Goal: Information Seeking & Learning: Learn about a topic

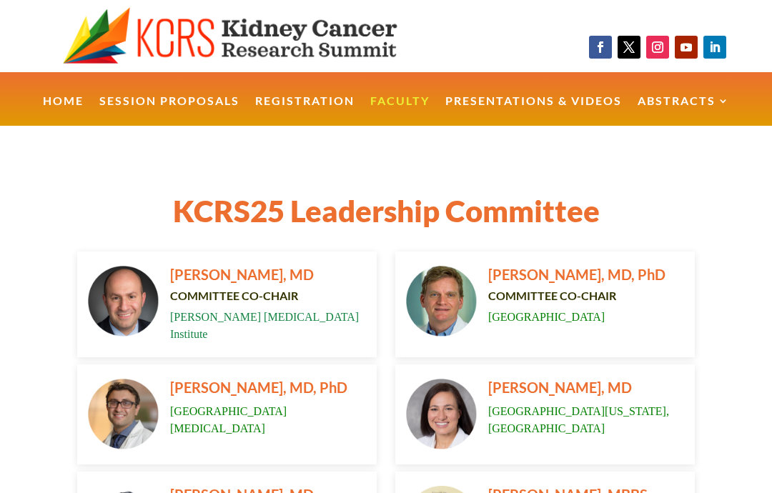
click at [544, 102] on link "Presentations & Videos" at bounding box center [533, 111] width 177 height 31
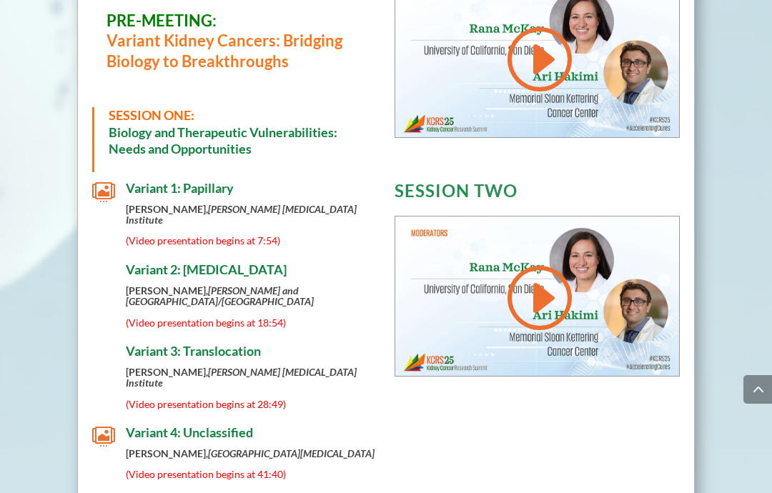
scroll to position [598, 0]
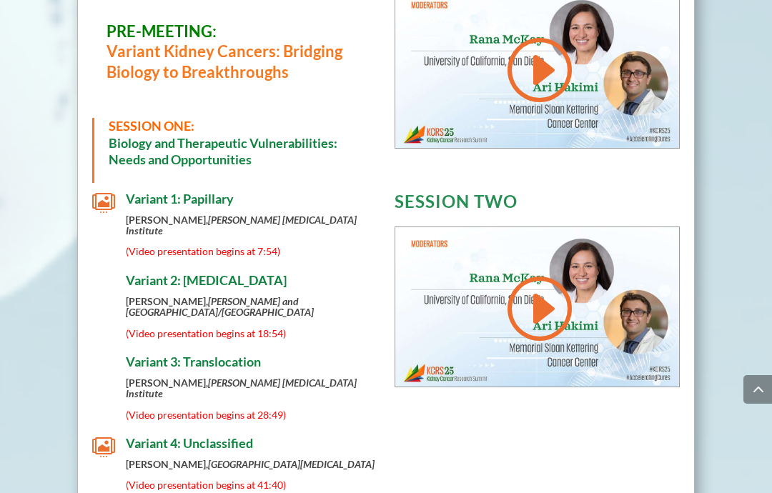
click at [167, 272] on span "Variant 2: [MEDICAL_DATA]" at bounding box center [206, 280] width 161 height 16
click at [170, 327] on span "(Video presentation begins at 18:54)" at bounding box center [206, 333] width 160 height 12
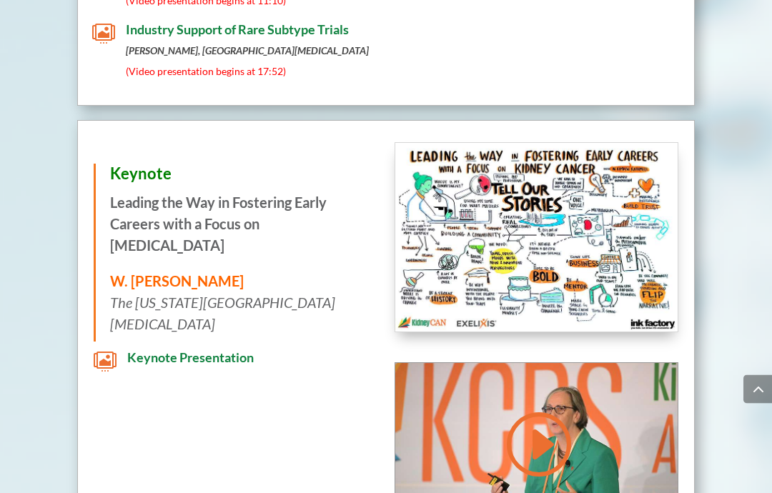
scroll to position [1465, 0]
click at [129, 350] on span "Keynote Presentation" at bounding box center [190, 358] width 127 height 16
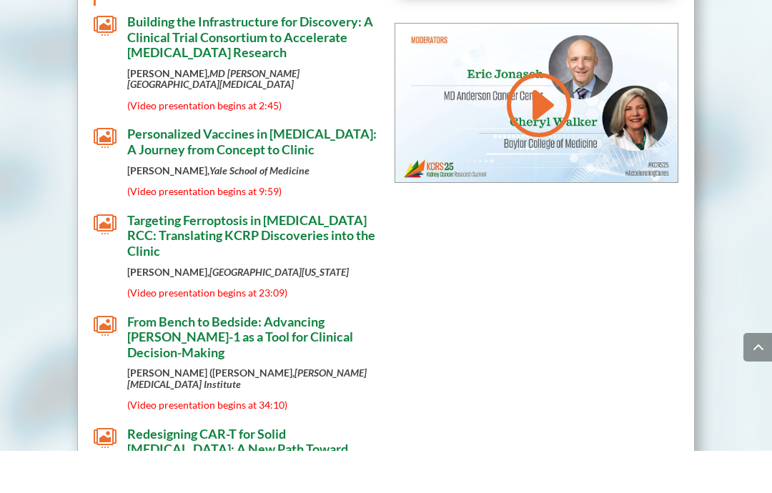
scroll to position [2202, 0]
click at [137, 355] on span "From Bench to Bedside: Advancing [PERSON_NAME]-1 as a Tool for Clinical Decisio…" at bounding box center [240, 378] width 226 height 46
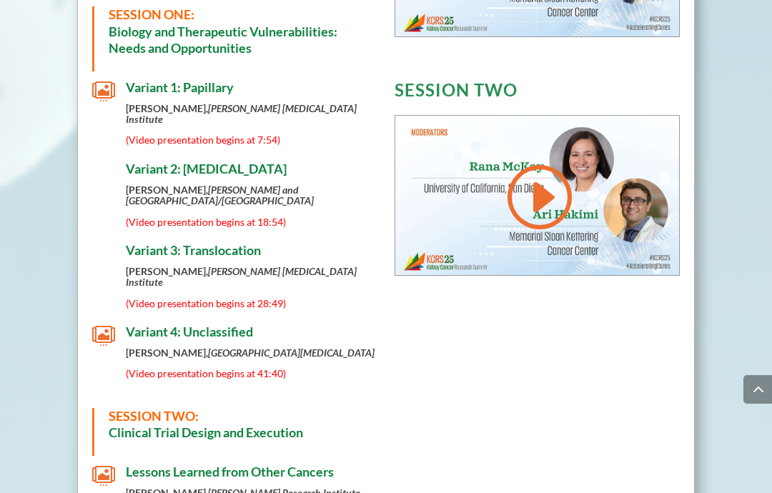
scroll to position [705, 0]
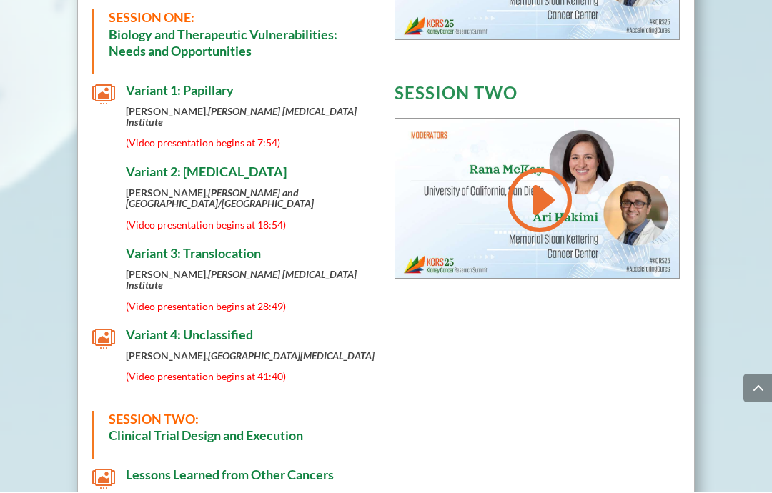
click at [141, 165] on span "Variant 2: [MEDICAL_DATA]" at bounding box center [206, 173] width 161 height 16
click at [99, 91] on span "" at bounding box center [103, 95] width 23 height 23
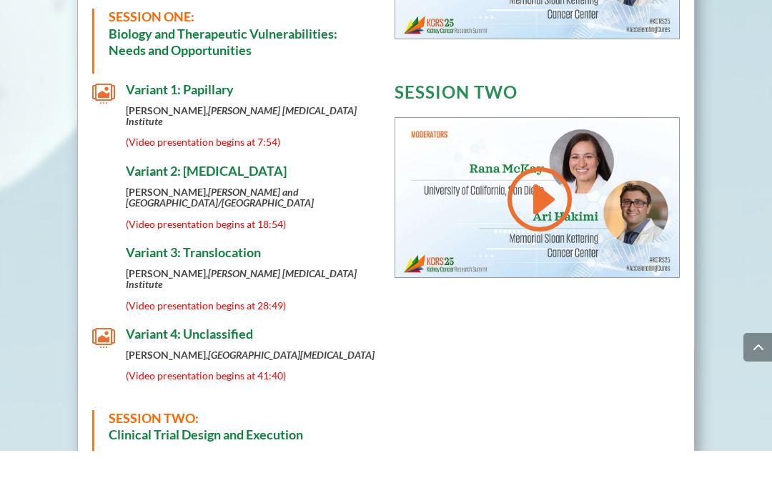
click at [142, 205] on span "Variant 2: [MEDICAL_DATA]" at bounding box center [206, 213] width 161 height 16
click at [125, 287] on div "Variant 3: Translocation Srinivas Viswanathan, Dana-Farber Cancer Institute (Vi…" at bounding box center [246, 320] width 262 height 66
click at [139, 205] on span "Variant 2: [MEDICAL_DATA]" at bounding box center [206, 213] width 161 height 16
click at [541, 206] on link at bounding box center [537, 241] width 69 height 72
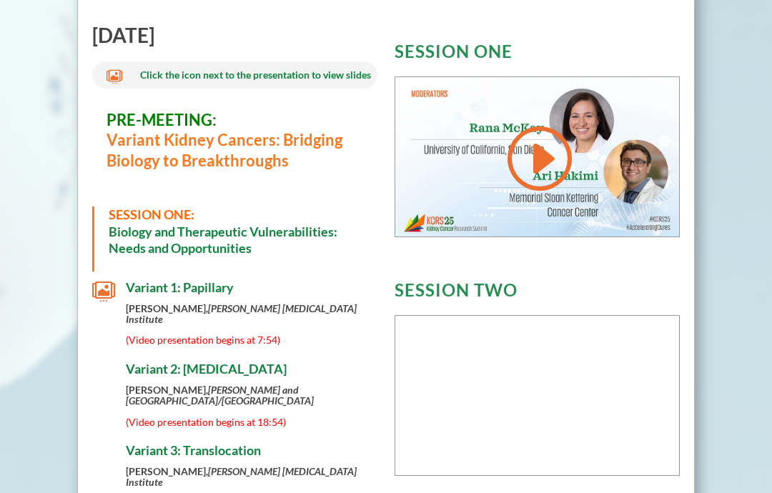
scroll to position [508, 0]
click at [552, 173] on link at bounding box center [537, 159] width 69 height 72
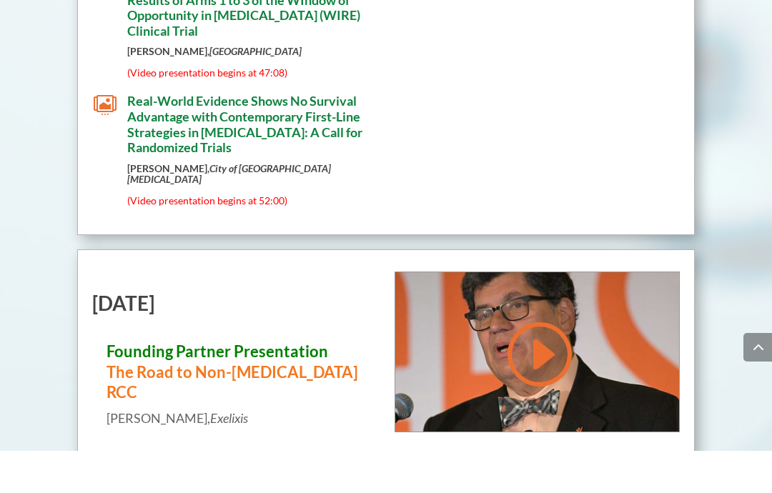
scroll to position [5492, 0]
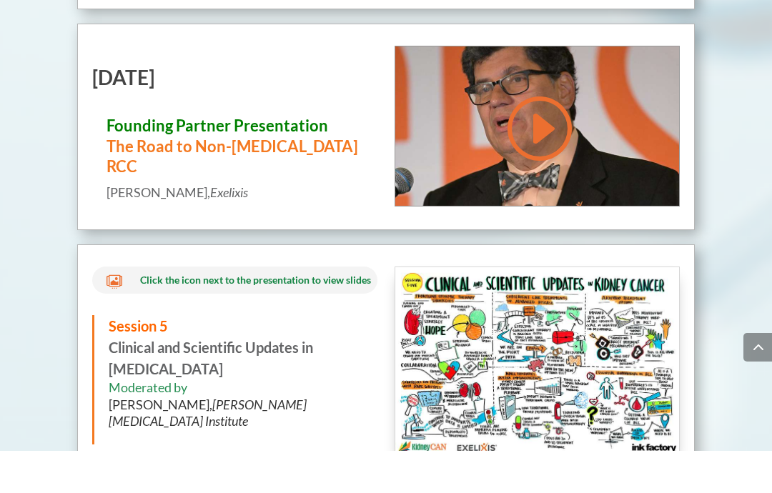
scroll to position [5714, 0]
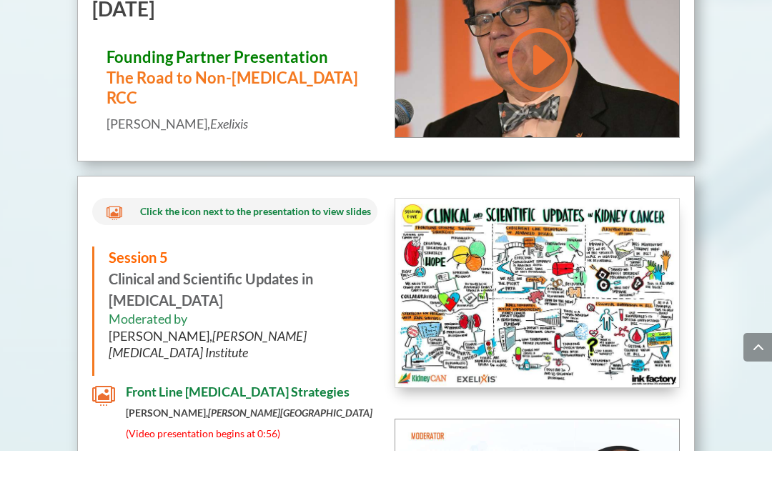
scroll to position [5782, 0]
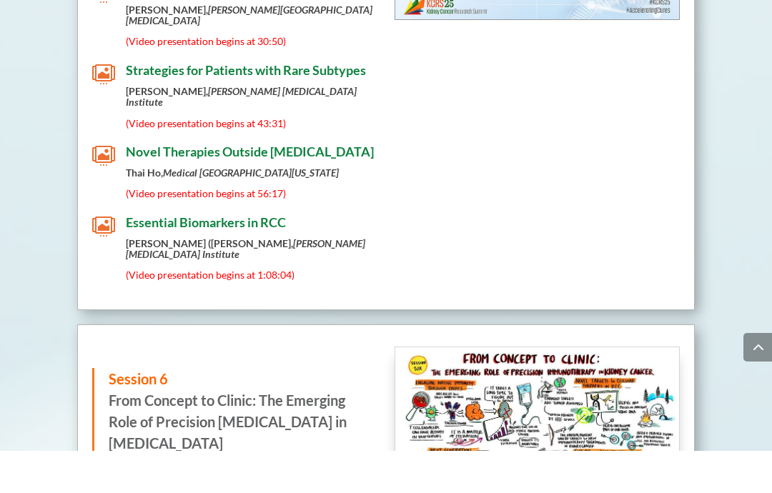
scroll to position [6348, 0]
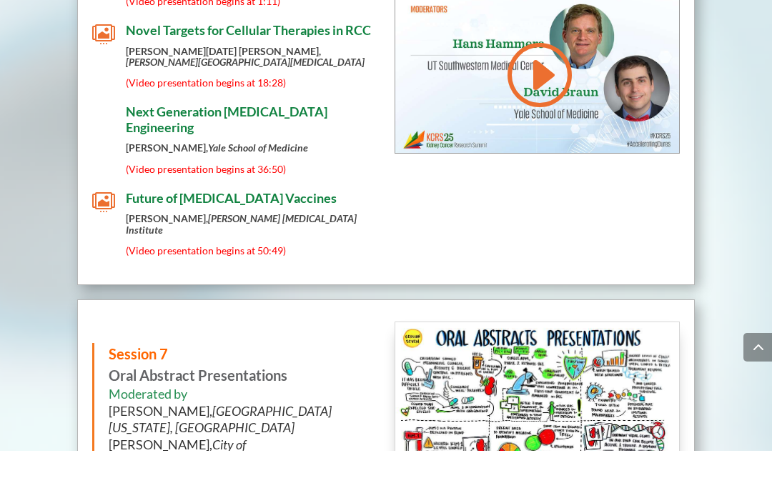
scroll to position [6944, 0]
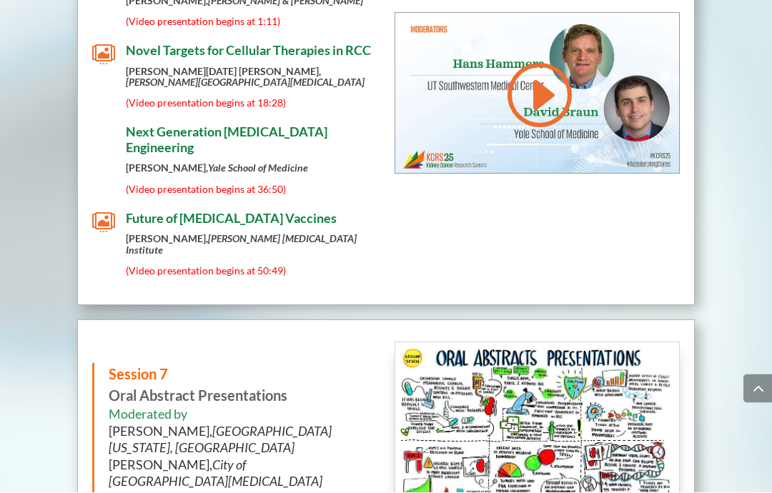
scroll to position [6937, 1]
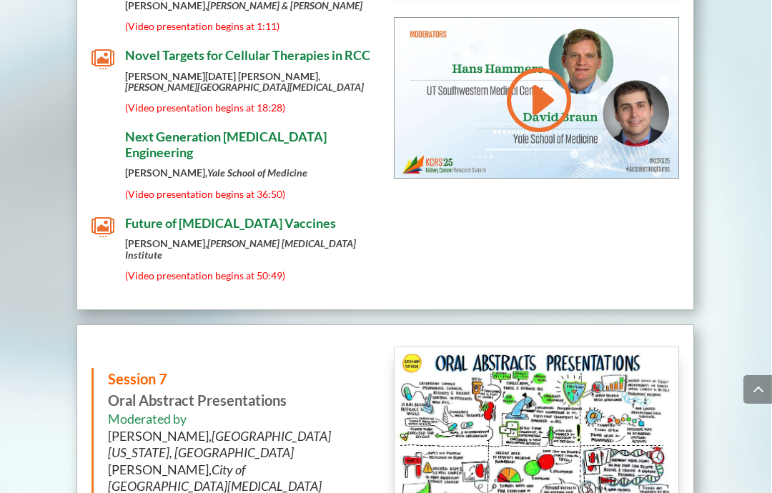
scroll to position [6930, 1]
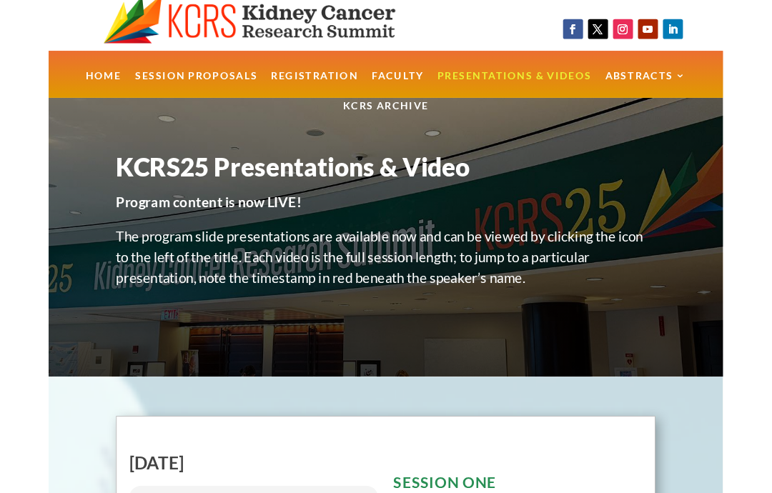
scroll to position [6852, 0]
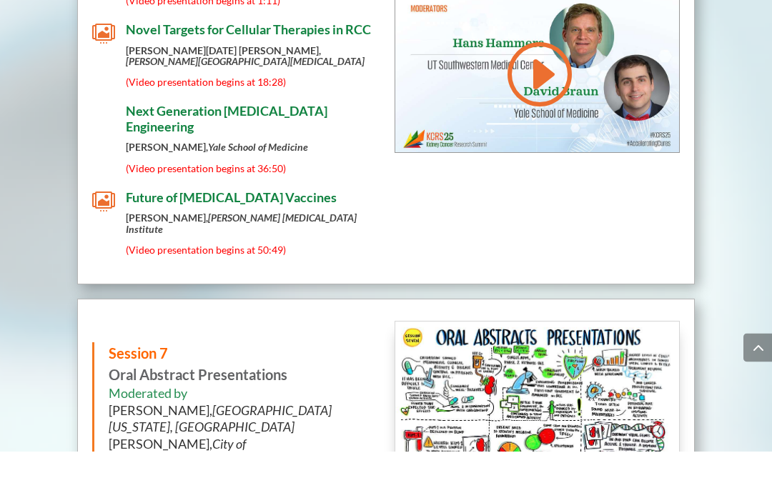
scroll to position [6920, 0]
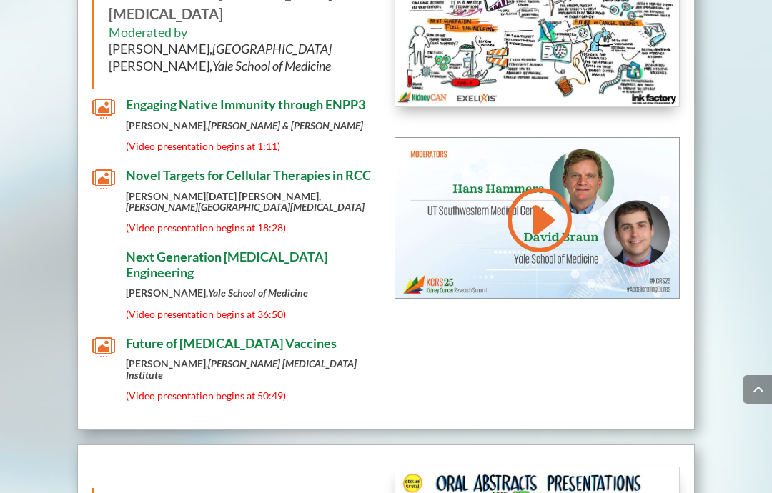
scroll to position [6814, 0]
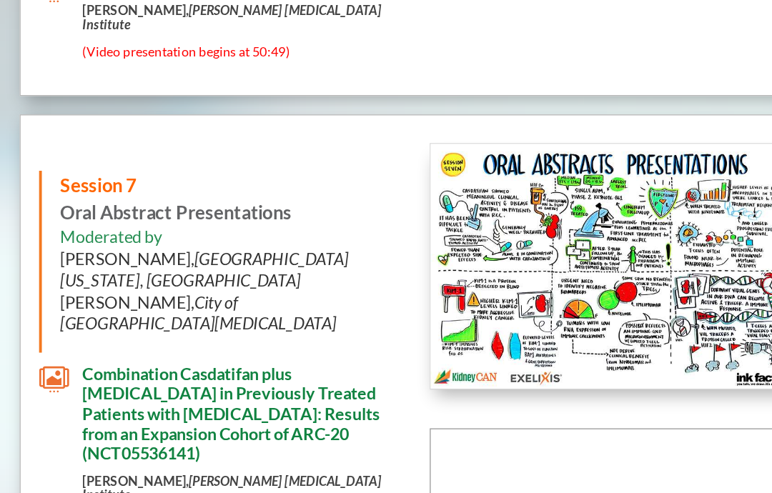
scroll to position [7070, 28]
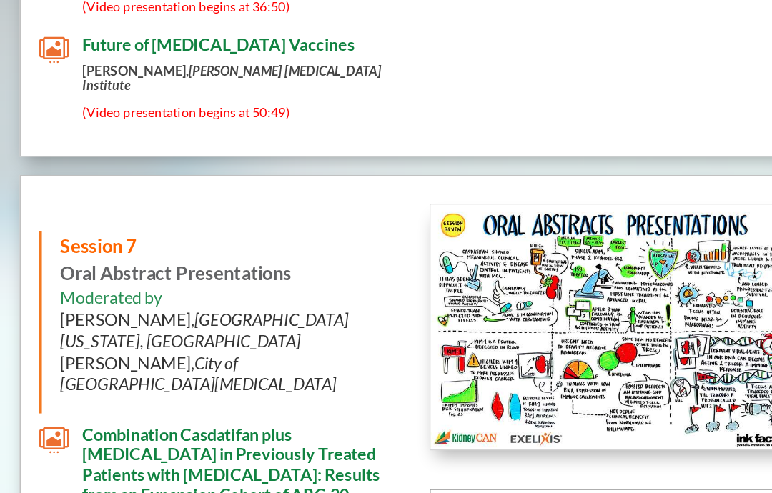
copy div "Pembrolizumab Plus Lenvatinib for Previously Untreated Advanced Non–Clear Cell …"
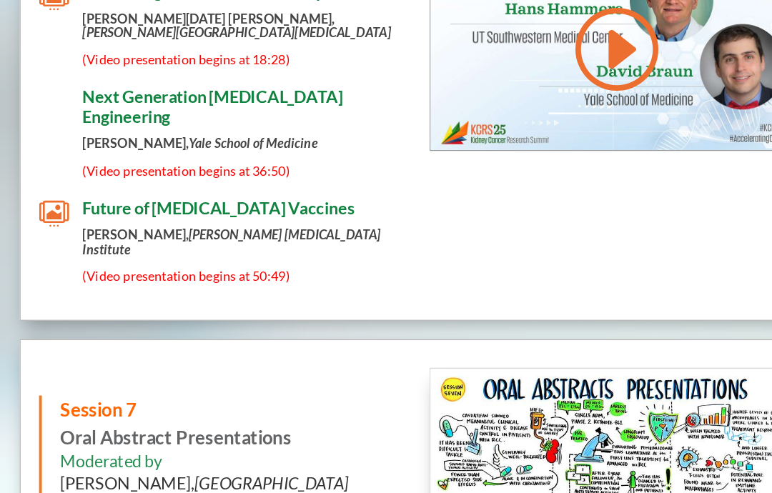
scroll to position [6984, 28]
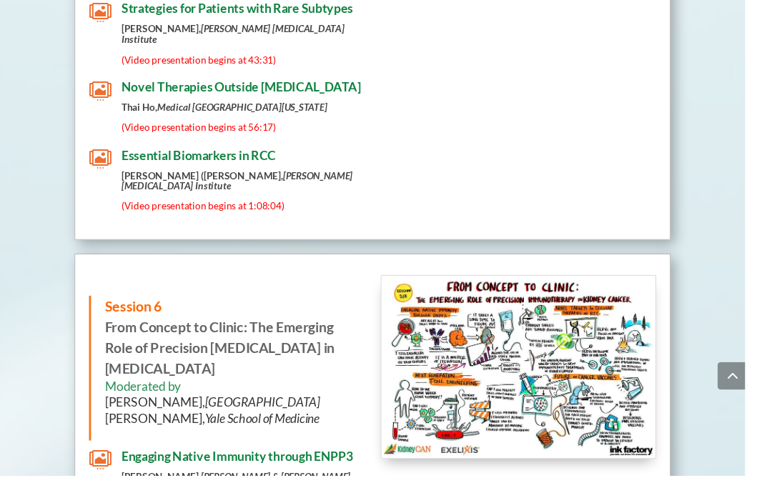
scroll to position [6418, 0]
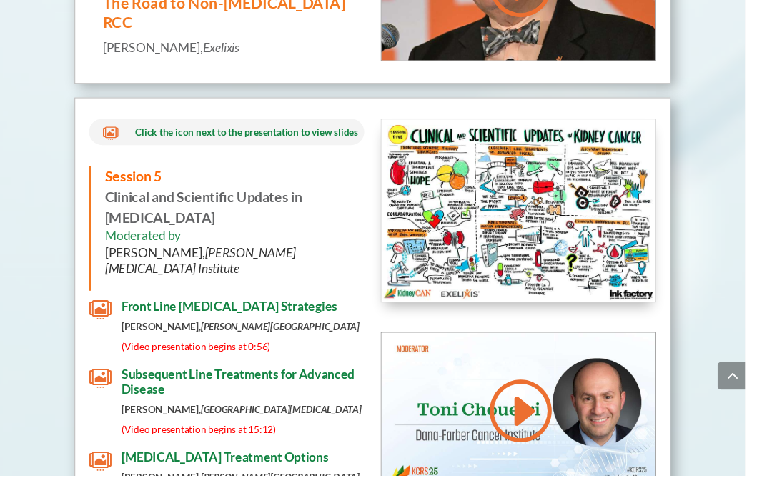
scroll to position [5873, 0]
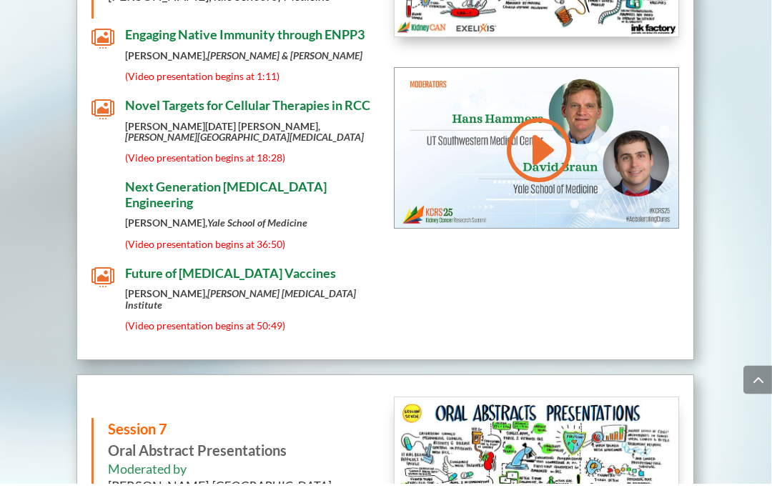
scroll to position [6899, 1]
